Goal: Check status: Check status

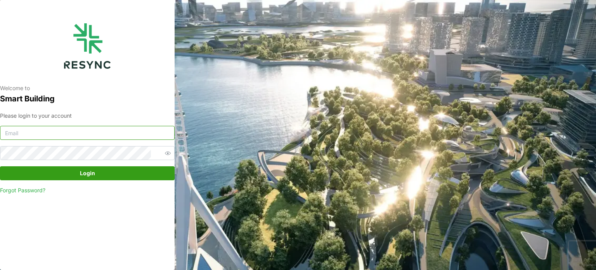
type input "[EMAIL_ADDRESS][DOMAIN_NAME]"
click at [116, 165] on div "Please login to your account [EMAIL_ADDRESS][DOMAIN_NAME] Login Forgot Password?" at bounding box center [87, 152] width 175 height 83
click at [115, 173] on span "Login" at bounding box center [87, 173] width 160 height 13
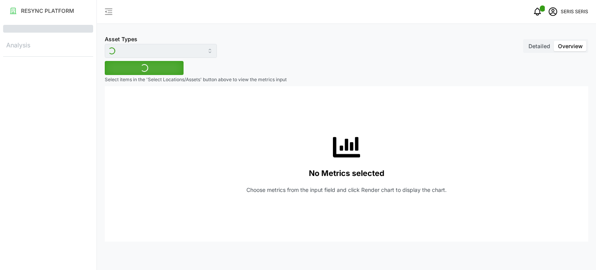
type input "Inverter"
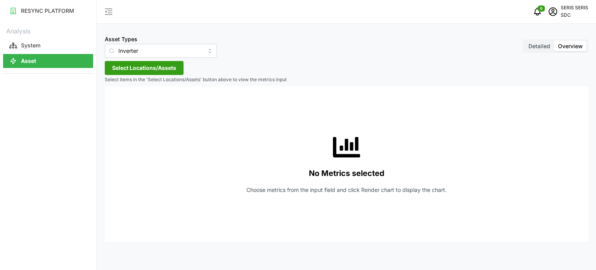
click at [169, 69] on span "Select Locations/Assets" at bounding box center [144, 67] width 64 height 13
click at [124, 104] on span "Select SDC-1" at bounding box center [124, 103] width 5 height 5
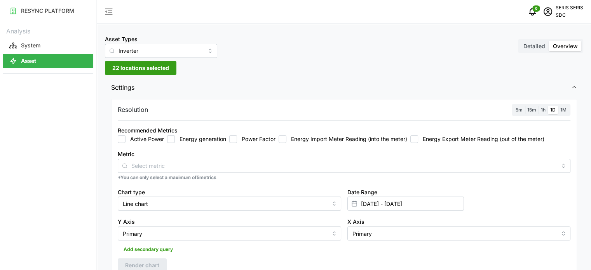
click at [170, 138] on input "Energy generation" at bounding box center [171, 139] width 8 height 8
checkbox input "true"
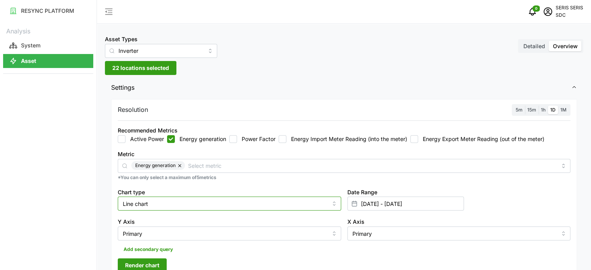
click at [236, 203] on input "Line chart" at bounding box center [229, 203] width 223 height 14
click at [216, 232] on div "Bar chart" at bounding box center [229, 235] width 219 height 13
type input "Bar chart"
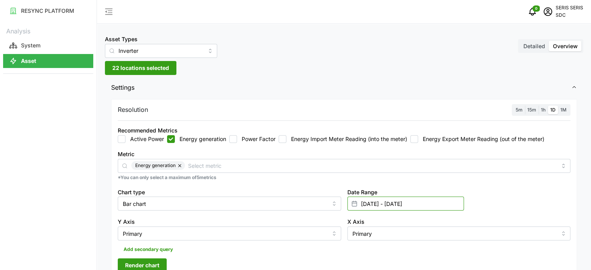
click at [398, 205] on input "06 Oct 2025 - 06 Oct 2025" at bounding box center [405, 203] width 116 height 14
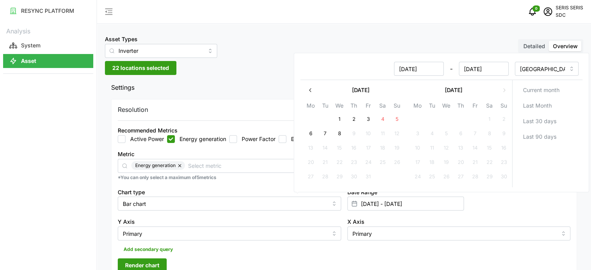
click at [322, 130] on button "7" at bounding box center [325, 134] width 14 height 14
type input "06 Oct 2025 - 07 Oct 2025"
type input "07 Oct 2025"
click at [322, 130] on button "7" at bounding box center [325, 134] width 14 height 14
type input "07 Oct 2025 - 07 Oct 2025"
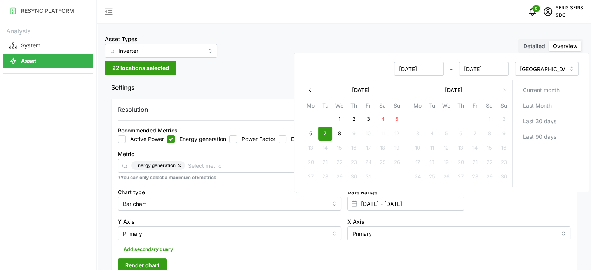
type input "07 Oct 2025"
drag, startPoint x: 246, startPoint y: 217, endPoint x: 202, endPoint y: 242, distance: 50.4
click at [245, 217] on div "Y Axis Primary" at bounding box center [229, 229] width 223 height 24
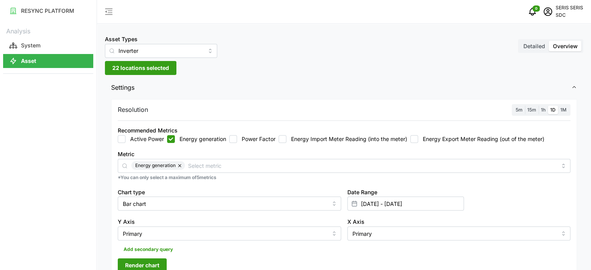
click at [148, 263] on span "Render chart" at bounding box center [142, 265] width 34 height 13
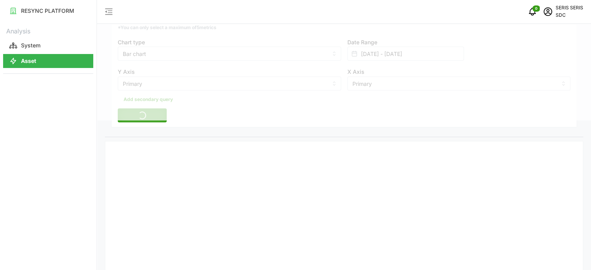
scroll to position [155, 0]
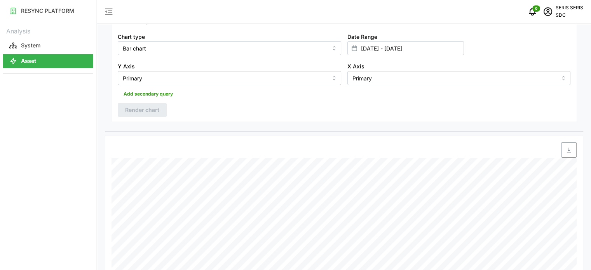
click at [566, 147] on icon "button" at bounding box center [568, 150] width 6 height 6
